Goal: Information Seeking & Learning: Learn about a topic

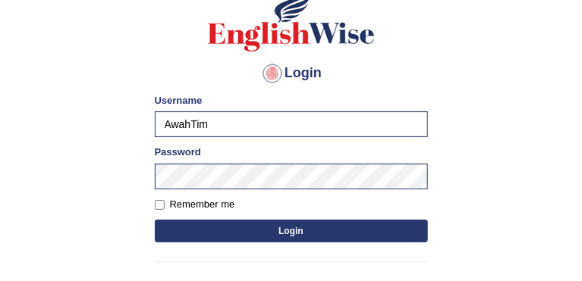
scroll to position [162, 0]
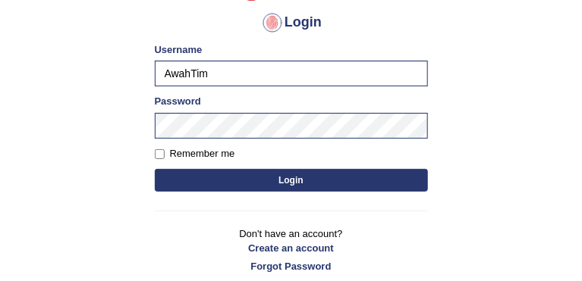
click at [334, 169] on button "Login" at bounding box center [291, 180] width 273 height 23
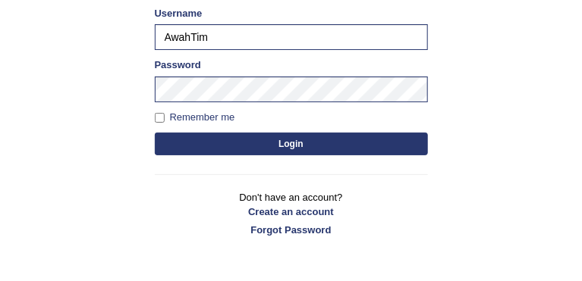
click at [294, 145] on button "Login" at bounding box center [291, 144] width 273 height 23
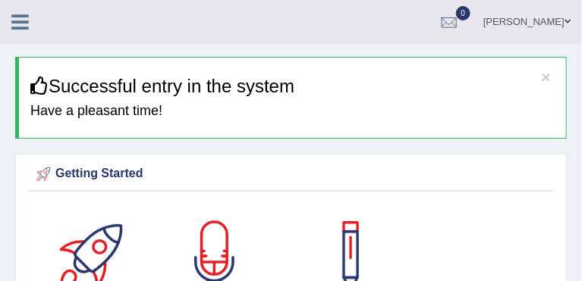
click at [20, 24] on icon at bounding box center [19, 22] width 17 height 20
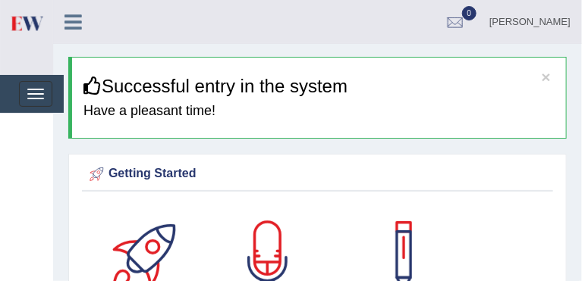
click at [0, 0] on link "Practice Questions" at bounding box center [0, 0] width 0 height 0
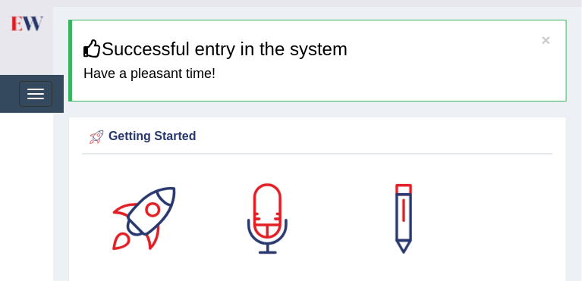
scroll to position [38, 0]
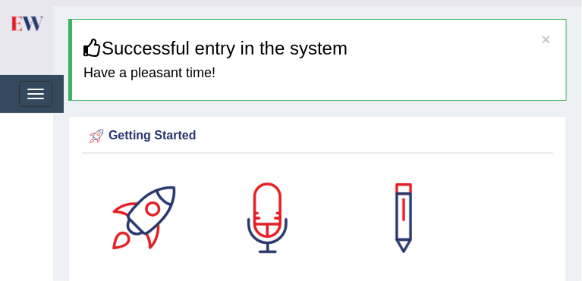
click at [0, 0] on link "Reading Practice" at bounding box center [0, 0] width 0 height 0
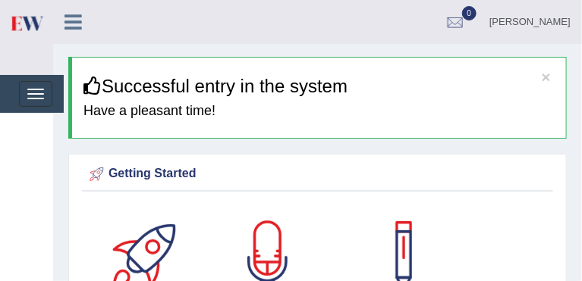
click at [0, 0] on link "Reading Practice" at bounding box center [0, 0] width 0 height 0
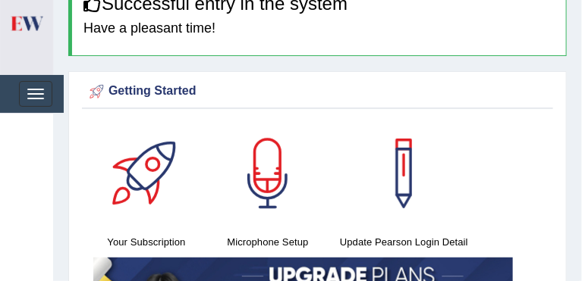
scroll to position [85, 0]
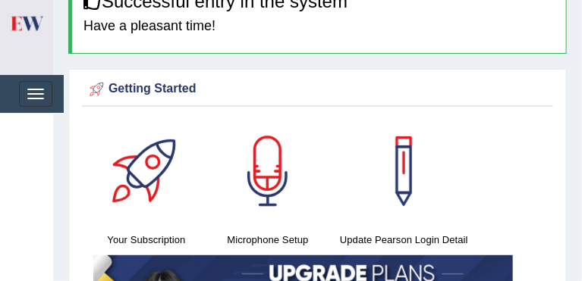
click at [217, 119] on div at bounding box center [268, 171] width 106 height 106
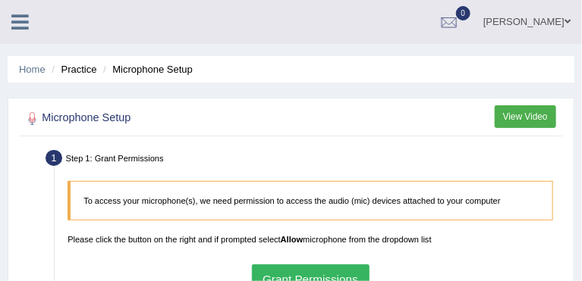
click at [53, 246] on li "Step 1: Grant Permissions To access your microphone(s), we need permission to a…" at bounding box center [304, 223] width 511 height 155
click at [20, 27] on icon at bounding box center [19, 22] width 17 height 20
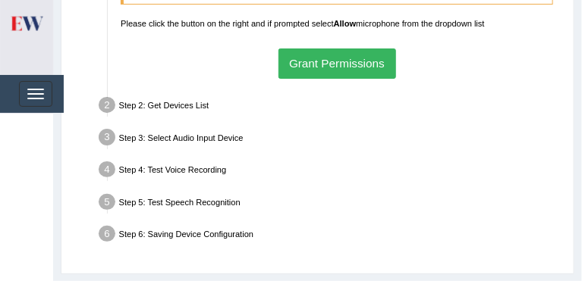
scroll to position [237, 0]
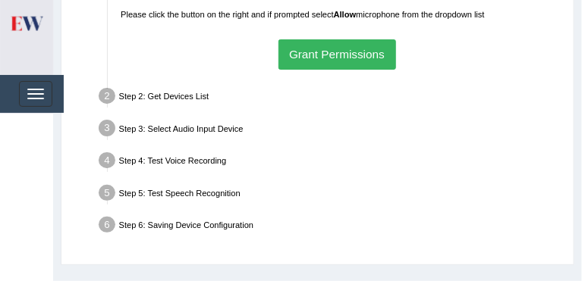
click at [104, 152] on li "Step 4: Test Voice Recording Input voice level Adjust sensitivity level to have…" at bounding box center [331, 163] width 458 height 28
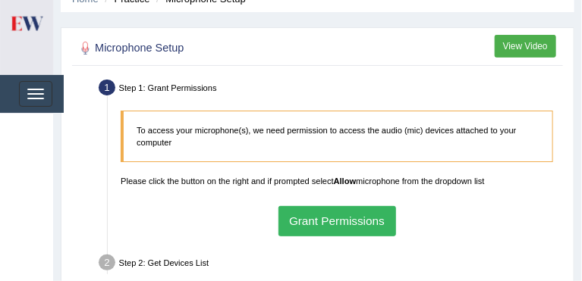
scroll to position [0, 0]
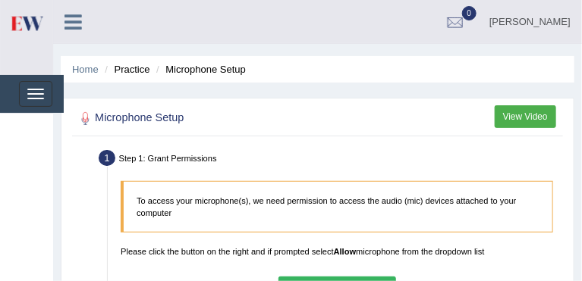
click at [0, 0] on div at bounding box center [0, 0] width 0 height 0
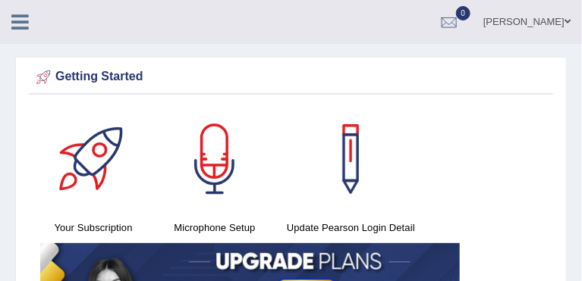
click at [13, 23] on icon at bounding box center [19, 22] width 17 height 20
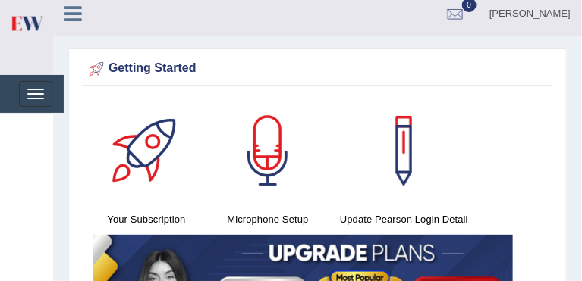
scroll to position [8, 0]
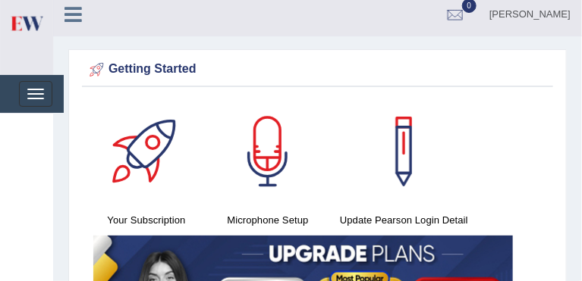
click at [0, 0] on span at bounding box center [0, 0] width 0 height 0
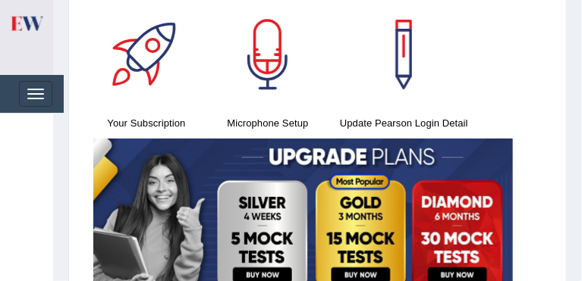
scroll to position [108, 0]
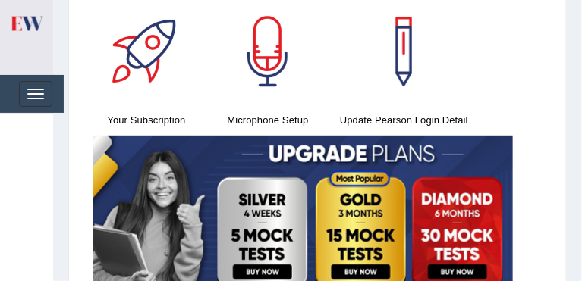
click at [0, 0] on link "Take Mock Test" at bounding box center [0, 0] width 0 height 0
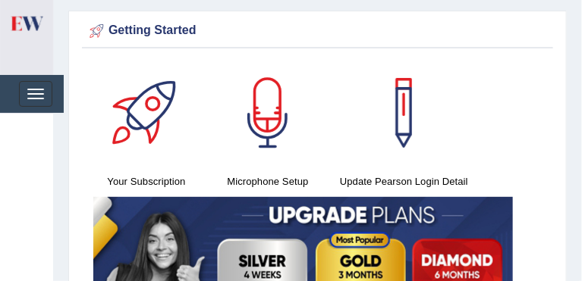
click at [0, 0] on link "Take Practice Sectional Test" at bounding box center [0, 0] width 0 height 0
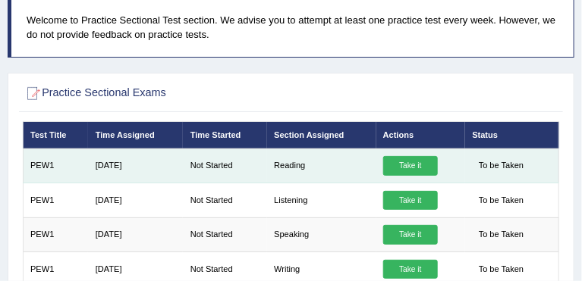
click at [409, 171] on link "Take it" at bounding box center [410, 166] width 55 height 20
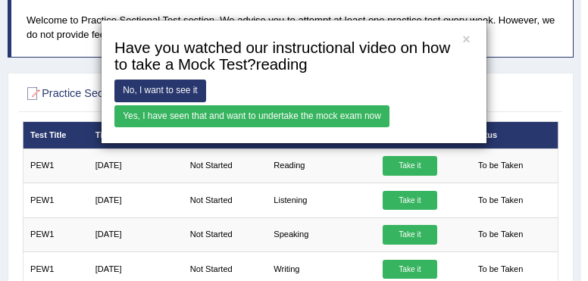
click at [144, 91] on link "No, I want to see it" at bounding box center [161, 91] width 92 height 22
